Goal: Transaction & Acquisition: Download file/media

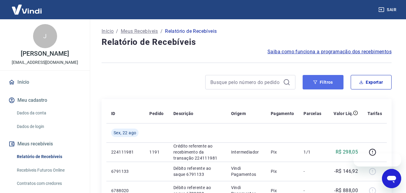
click at [314, 81] on icon "button" at bounding box center [315, 82] width 4 height 4
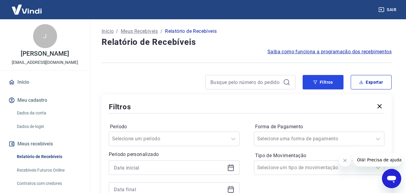
scroll to position [130, 0]
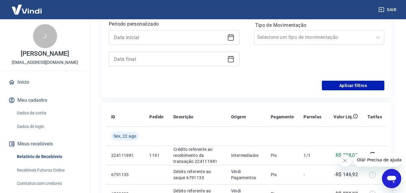
click at [232, 39] on icon at bounding box center [230, 37] width 7 height 7
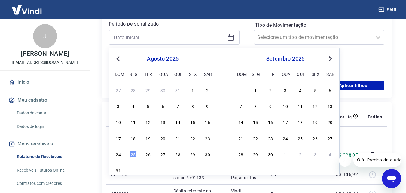
click at [119, 59] on span "Previous Month" at bounding box center [119, 58] width 0 height 7
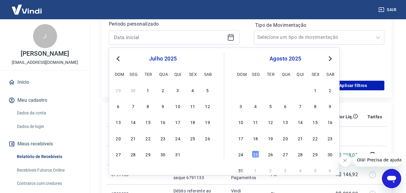
click at [119, 59] on span "Previous Month" at bounding box center [119, 58] width 0 height 7
click at [120, 88] on div "1" at bounding box center [118, 89] width 7 height 7
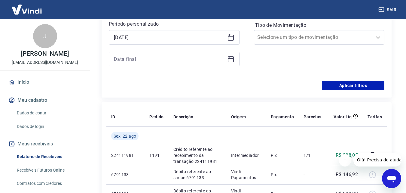
type input "[DATE]"
click at [117, 91] on div "Filtros Período Selecione um período Período personalizado Selected date: [DATE…" at bounding box center [247, 31] width 290 height 134
click at [231, 61] on icon at bounding box center [230, 58] width 7 height 7
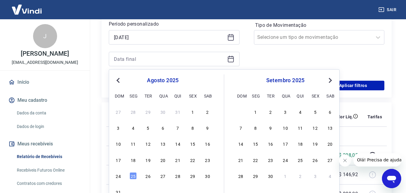
click at [116, 78] on button "Previous Month" at bounding box center [118, 80] width 7 height 7
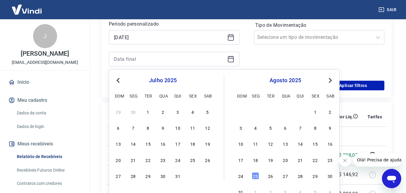
click at [116, 78] on button "Previous Month" at bounding box center [118, 80] width 7 height 7
click at [134, 176] on div "30" at bounding box center [133, 175] width 7 height 7
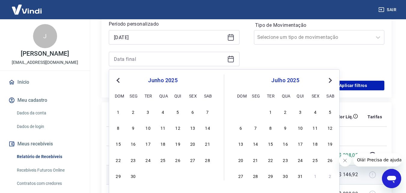
type input "[DATE]"
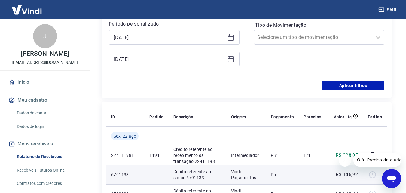
click at [133, 175] on p "6791133" at bounding box center [125, 174] width 29 height 6
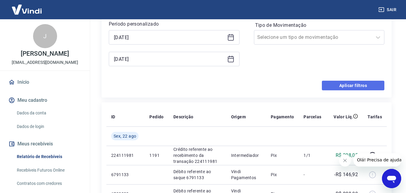
click at [360, 83] on button "Aplicar filtros" at bounding box center [353, 86] width 63 height 10
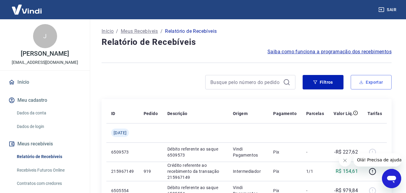
click at [374, 83] on button "Exportar" at bounding box center [371, 82] width 41 height 14
type input "[DATE]"
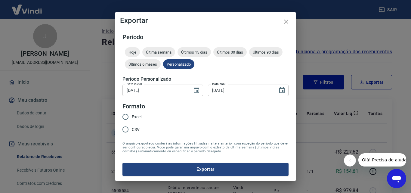
click at [135, 116] on span "Excel" at bounding box center [137, 117] width 10 height 6
click at [132, 116] on input "Excel" at bounding box center [125, 116] width 13 height 13
radio input "true"
click at [158, 168] on button "Exportar" at bounding box center [205, 169] width 166 height 13
